Goal: Task Accomplishment & Management: Manage account settings

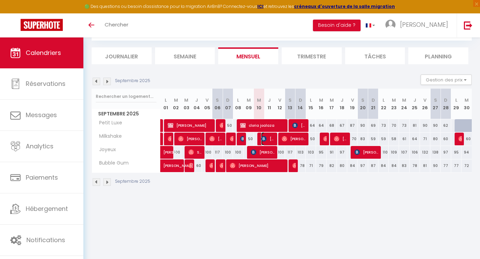
click at [271, 140] on span "[PERSON_NAME]" at bounding box center [268, 138] width 14 height 13
select select "OK"
select select "KO"
select select "0"
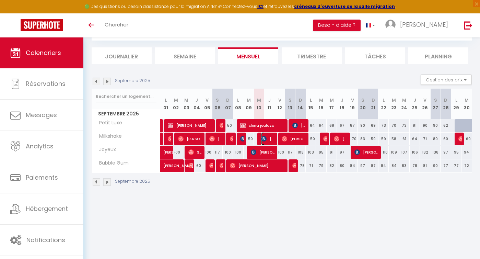
select select "1"
select select
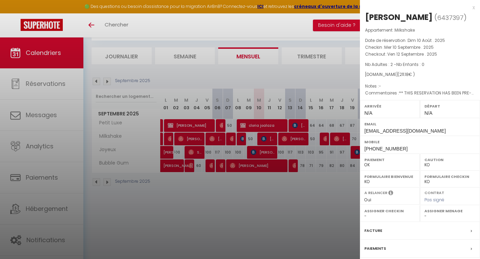
click at [255, 208] on div at bounding box center [240, 129] width 480 height 259
